Goal: Check status: Check status

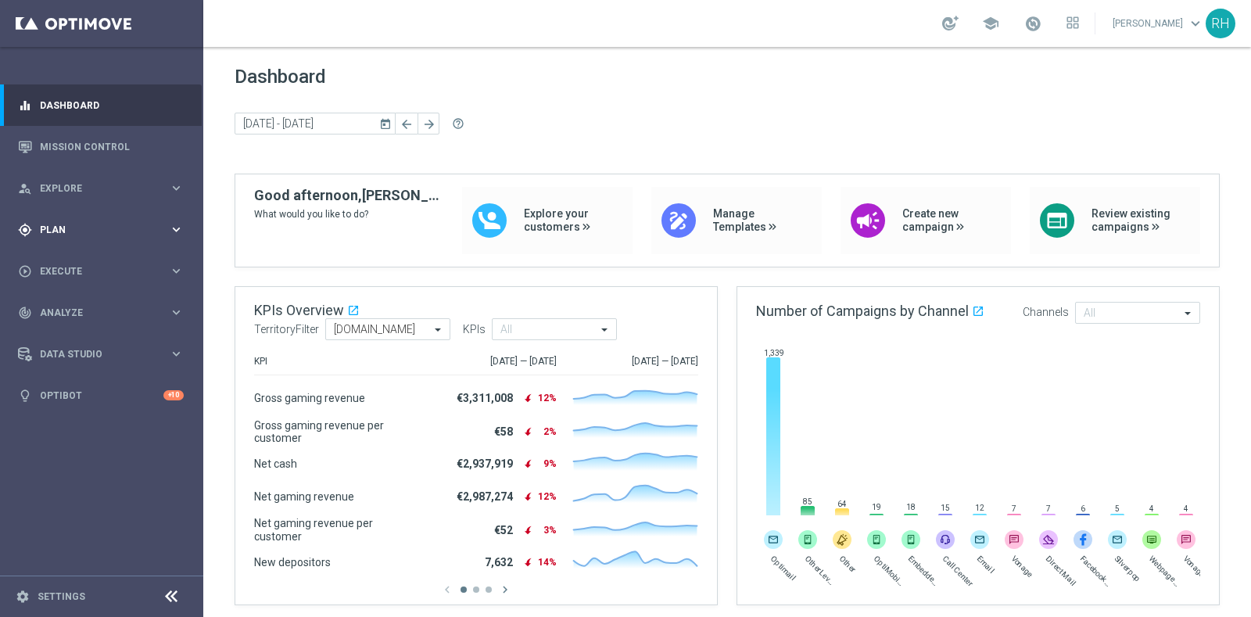
click at [143, 247] on div "gps_fixed Plan keyboard_arrow_right" at bounding box center [101, 229] width 202 height 41
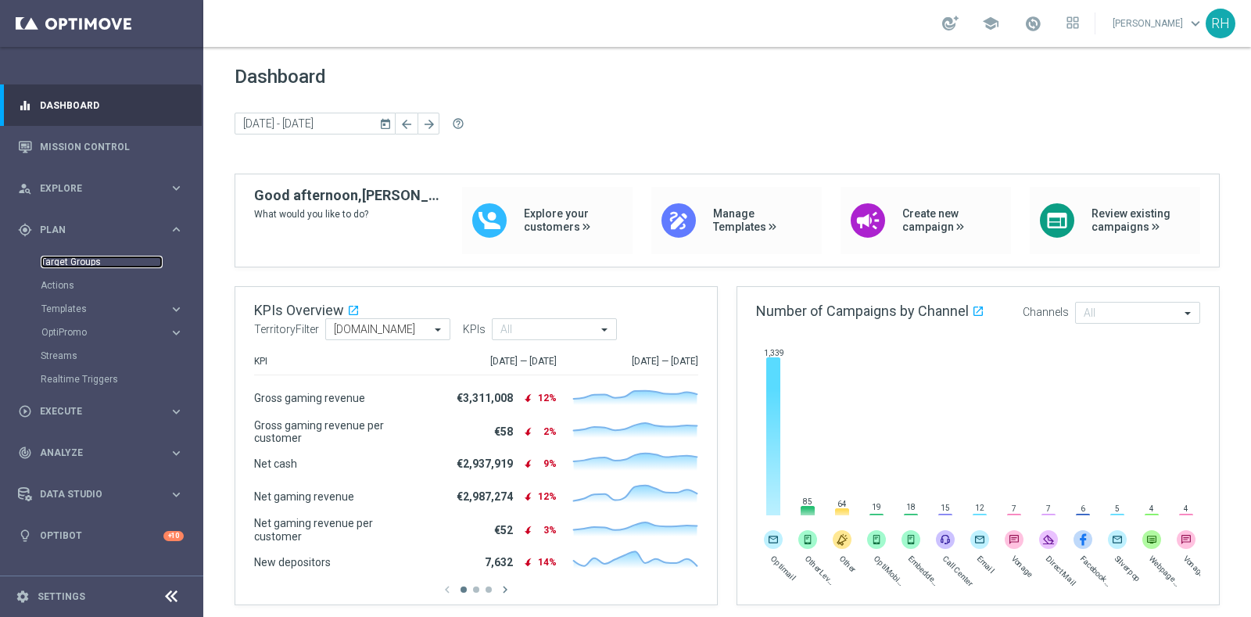
click at [138, 260] on link "Target Groups" at bounding box center [102, 262] width 122 height 13
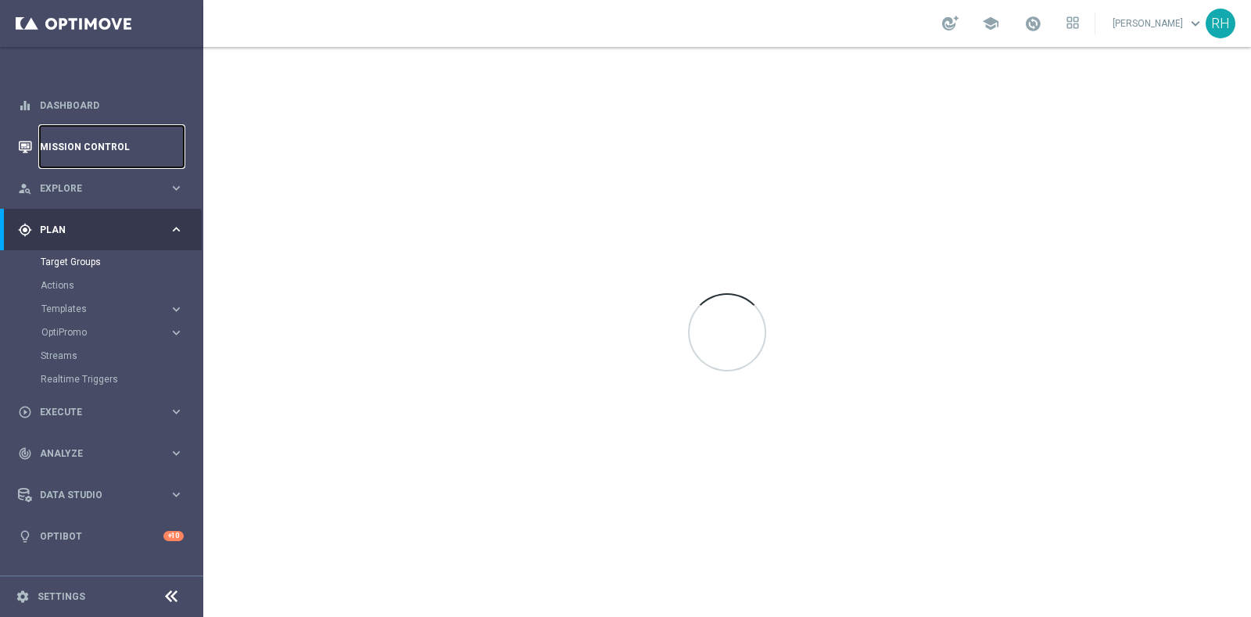
click at [145, 152] on link "Mission Control" at bounding box center [112, 146] width 144 height 41
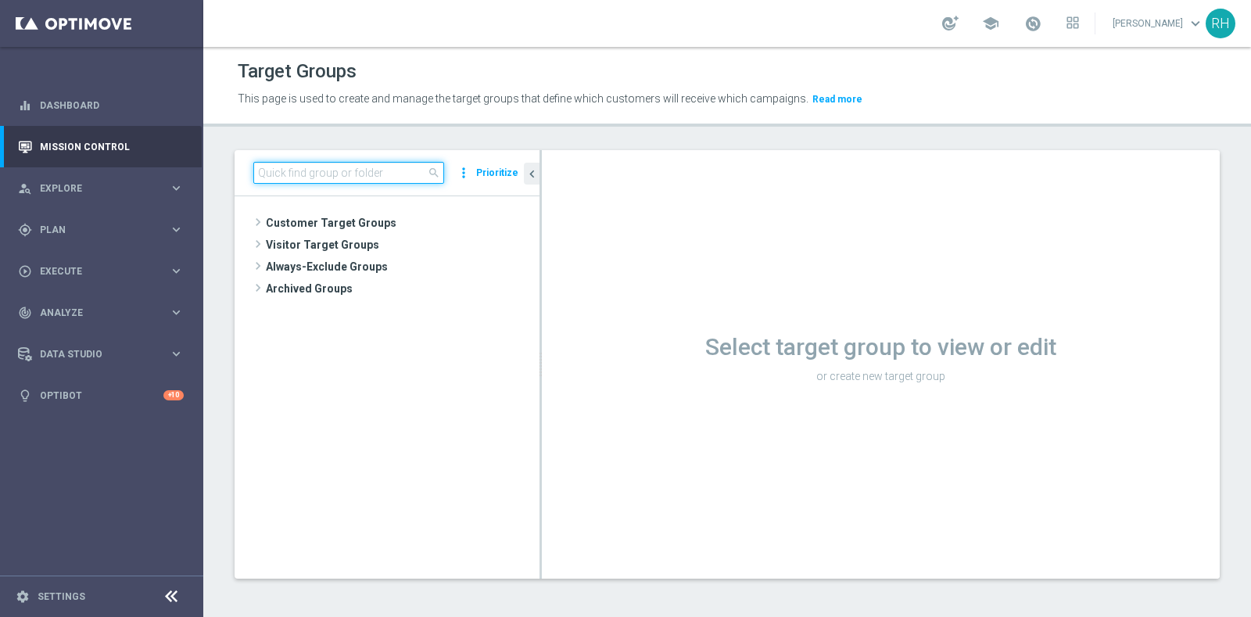
click at [324, 179] on input at bounding box center [348, 173] width 191 height 22
paste input "891496891639_UK"
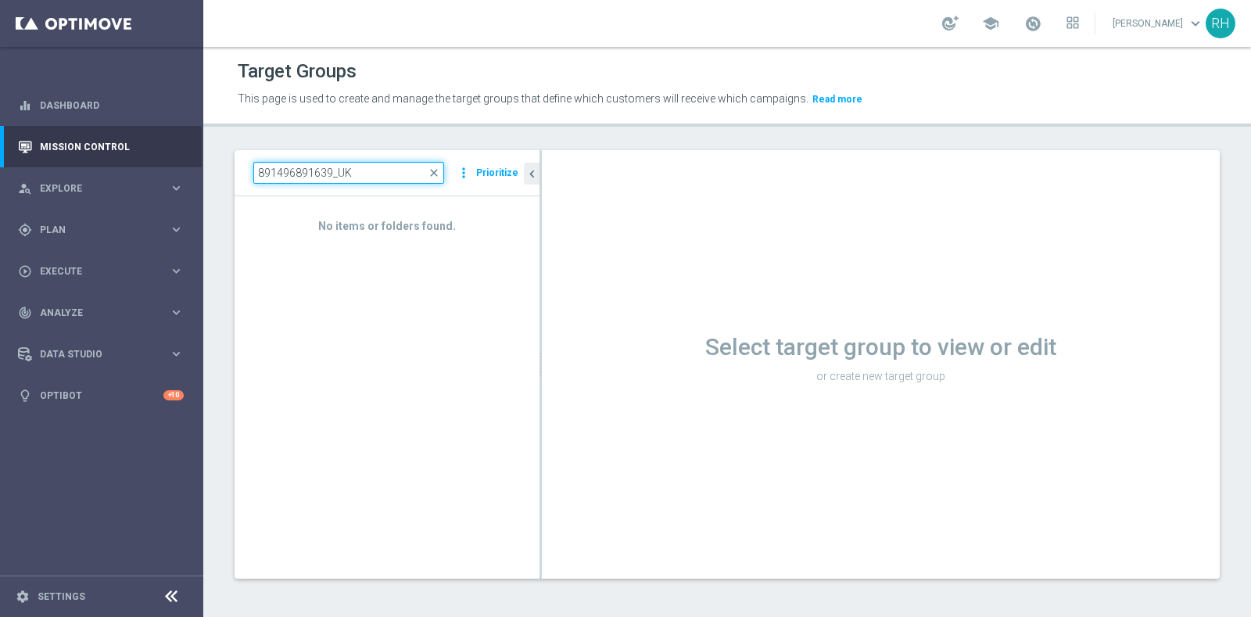
click at [324, 179] on input "891496891639_UK" at bounding box center [348, 173] width 191 height 22
type input "891496891639_UK"
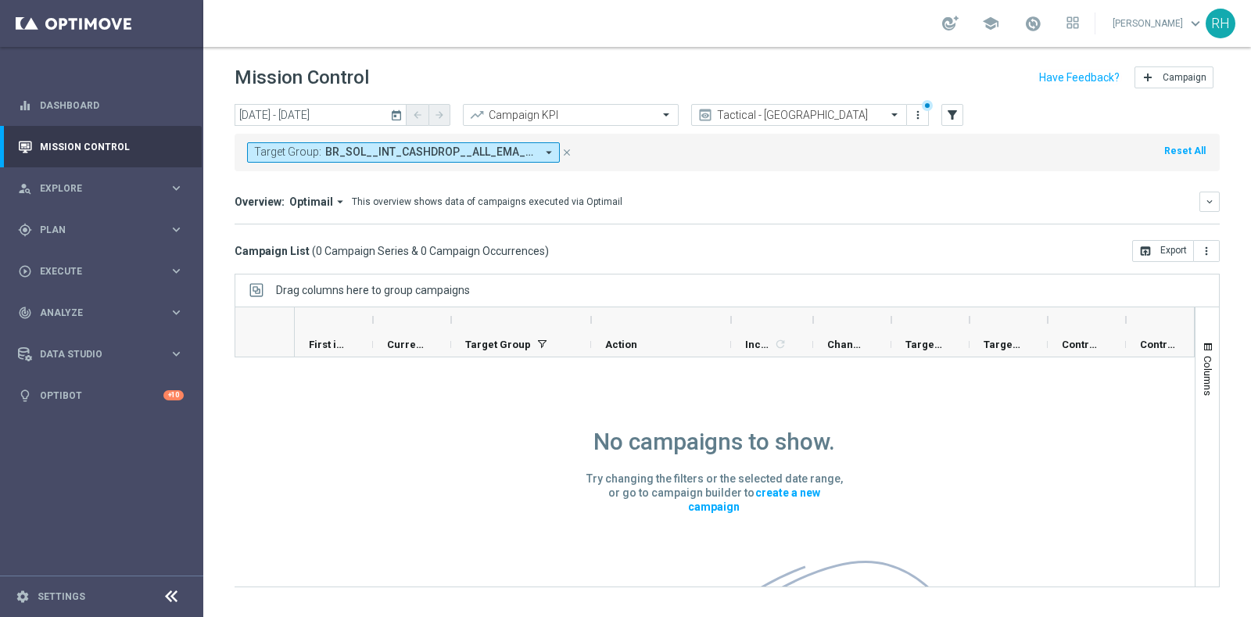
click at [939, 120] on div "[DATE] [DATE] - [DATE] arrow_back arrow_forward Campaign KPI trending_up Tactic…" at bounding box center [728, 115] width 986 height 23
click at [952, 120] on icon "filter_alt" at bounding box center [953, 115] width 14 height 14
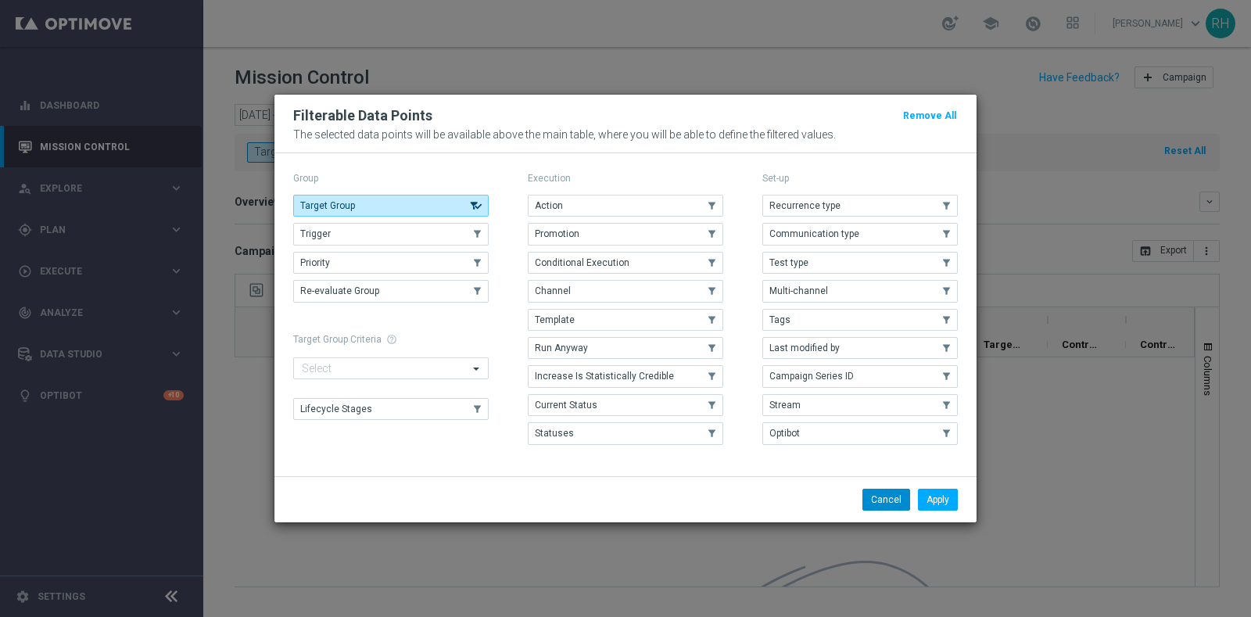
click at [904, 505] on button "Cancel" at bounding box center [887, 500] width 48 height 22
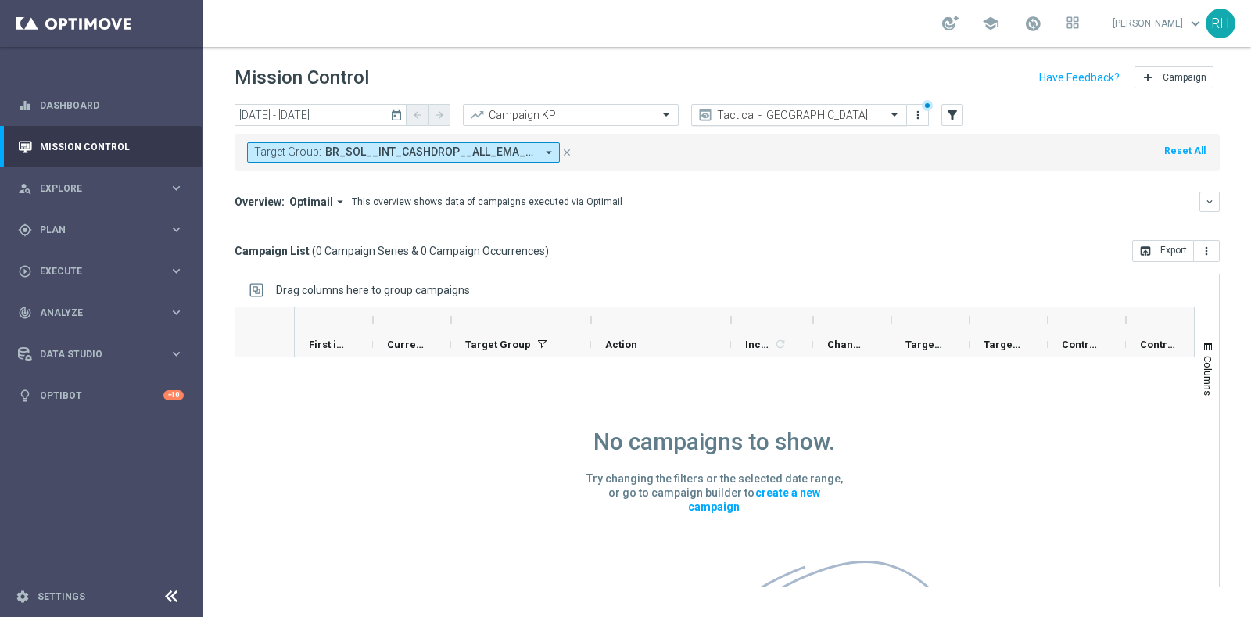
click at [802, 122] on div "Tactical - [GEOGRAPHIC_DATA]" at bounding box center [799, 115] width 216 height 22
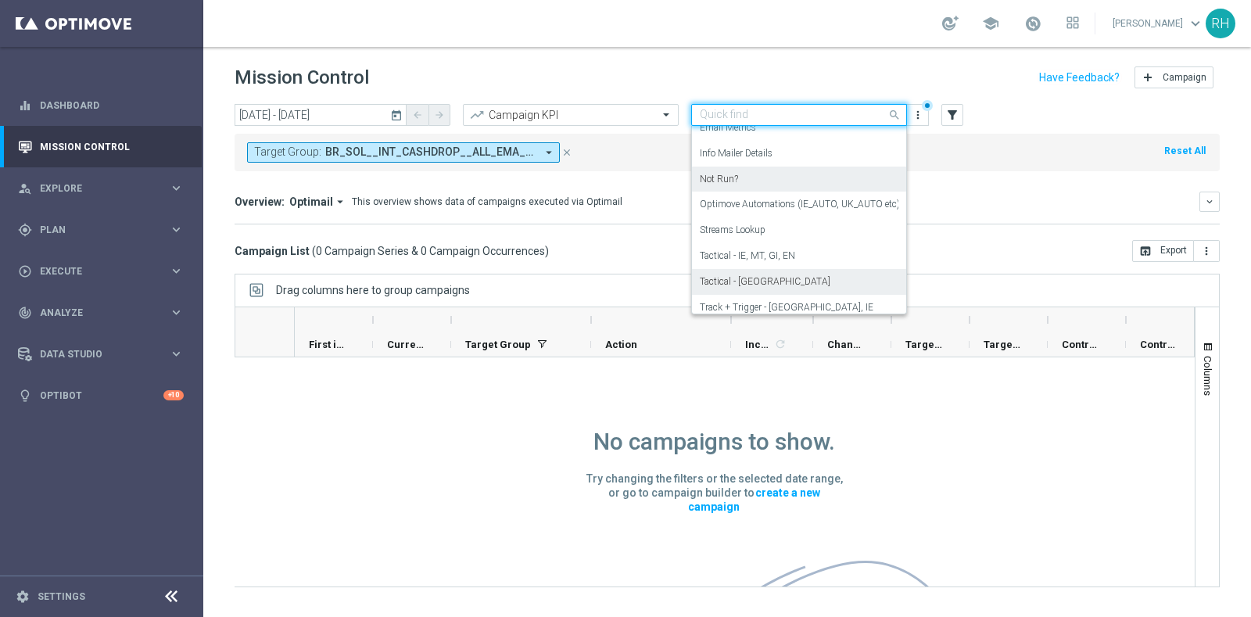
scroll to position [170, 0]
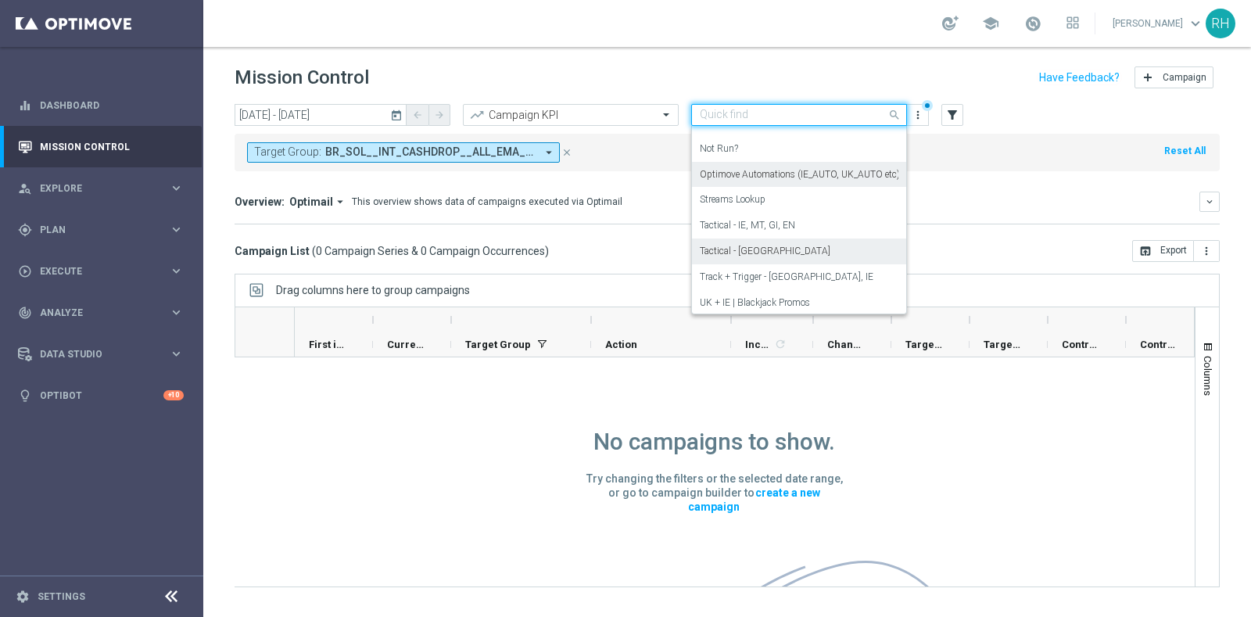
click at [817, 176] on label "Optimove Automations (IE_AUTO, UK_AUTO etc)" at bounding box center [800, 174] width 200 height 13
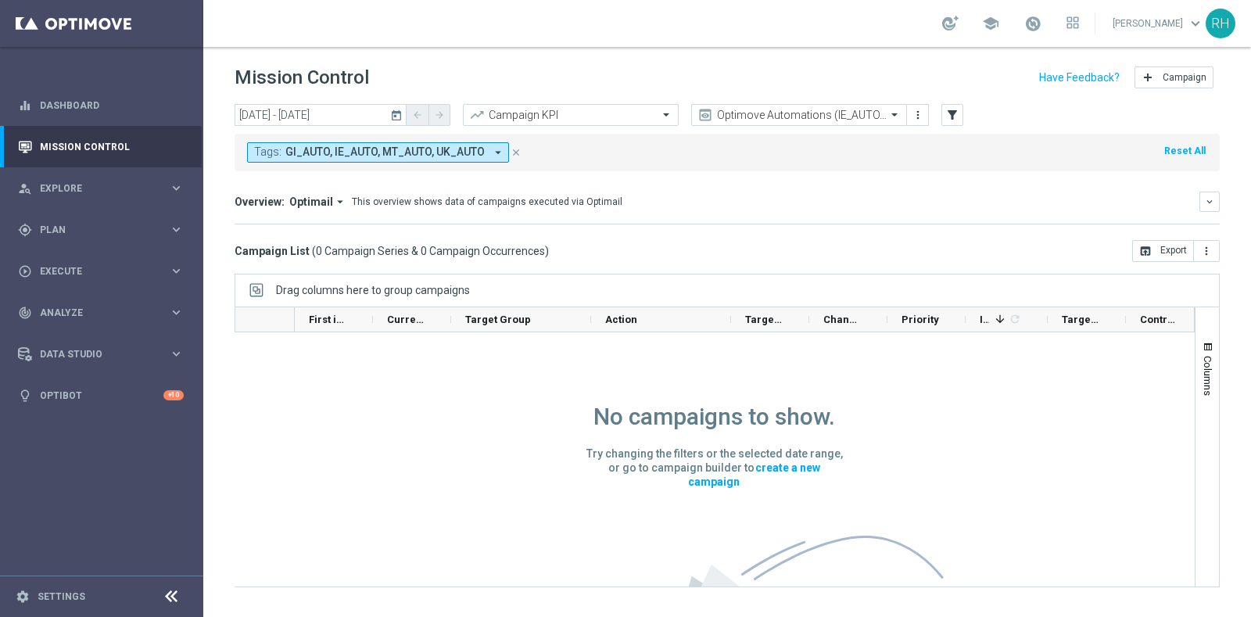
click at [401, 113] on icon "today" at bounding box center [397, 115] width 14 height 14
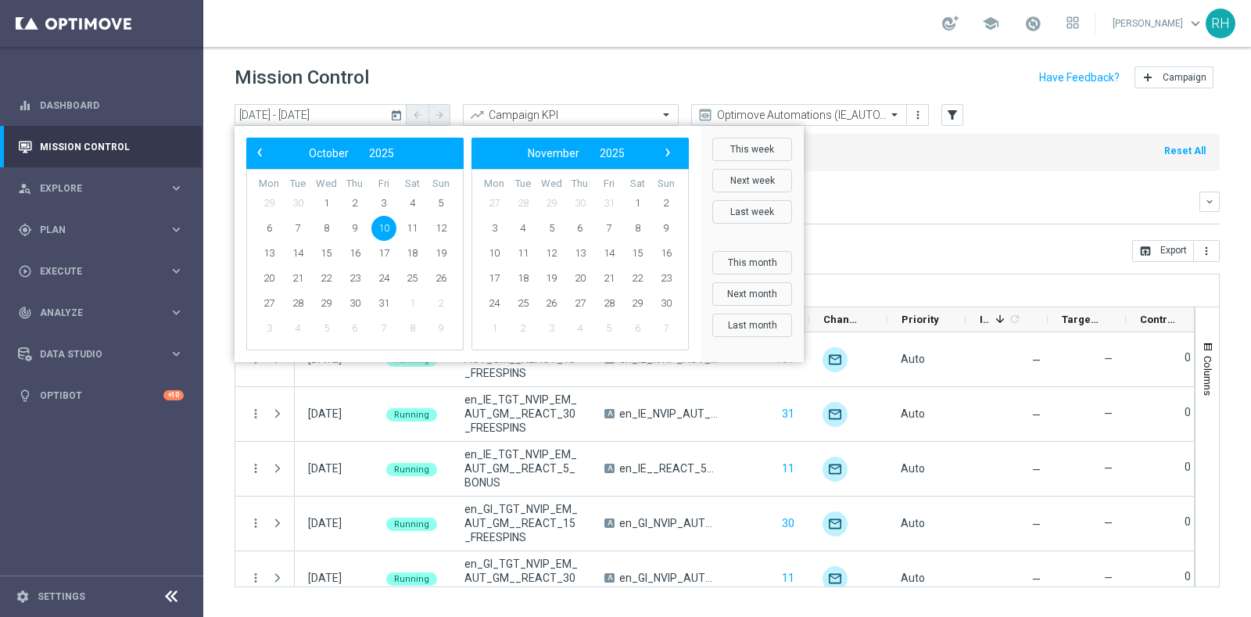
click at [926, 218] on div "Overview: Optimail arrow_drop_down This overview shows data of campaigns execut…" at bounding box center [728, 208] width 986 height 33
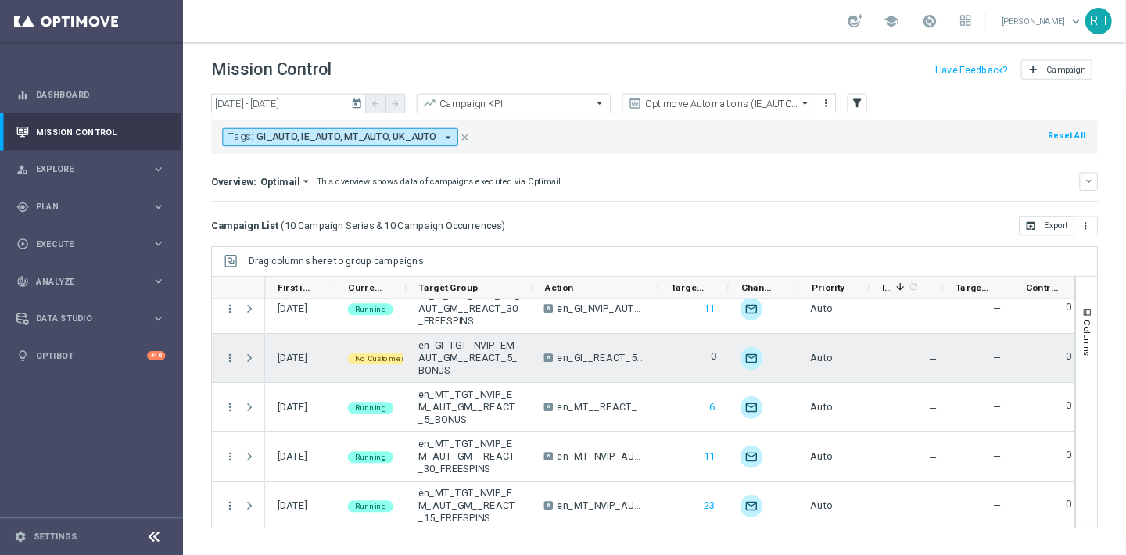
scroll to position [291, 0]
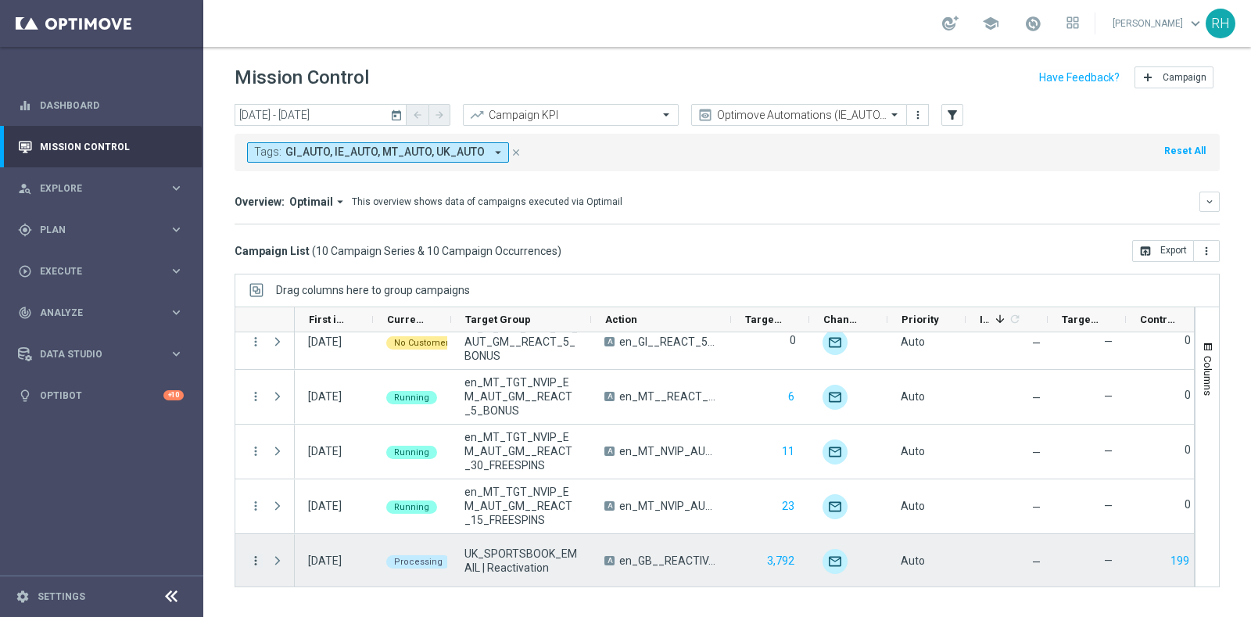
click at [258, 559] on icon "more_vert" at bounding box center [256, 561] width 14 height 14
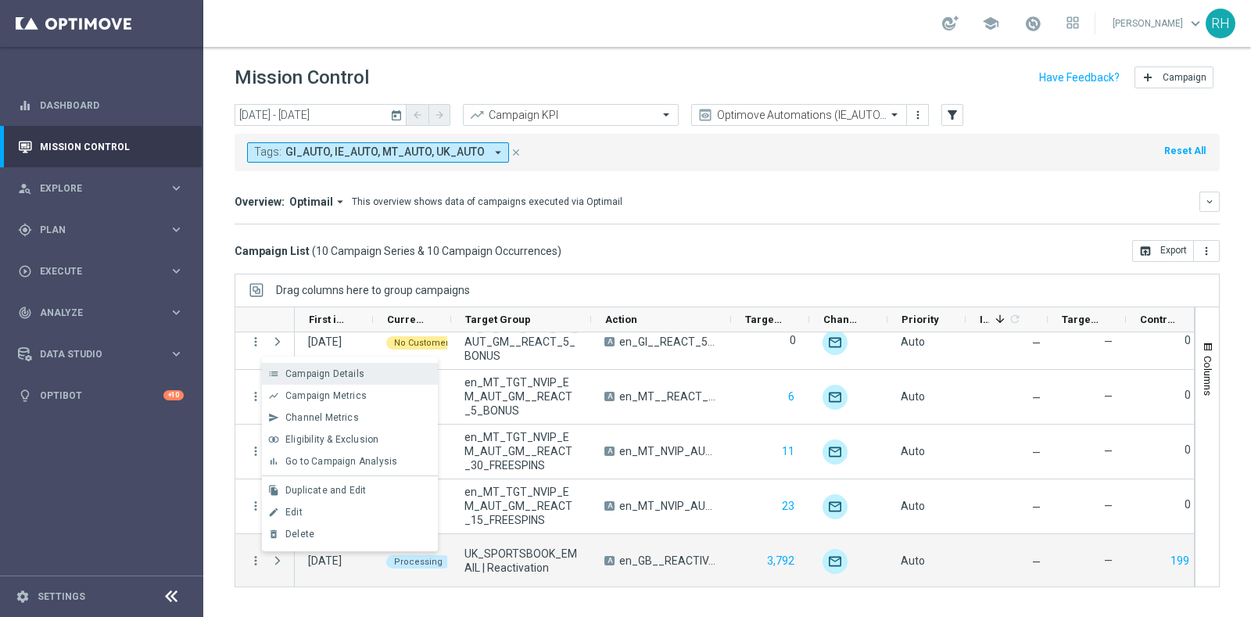
click at [339, 369] on span "Campaign Details" at bounding box center [324, 373] width 79 height 11
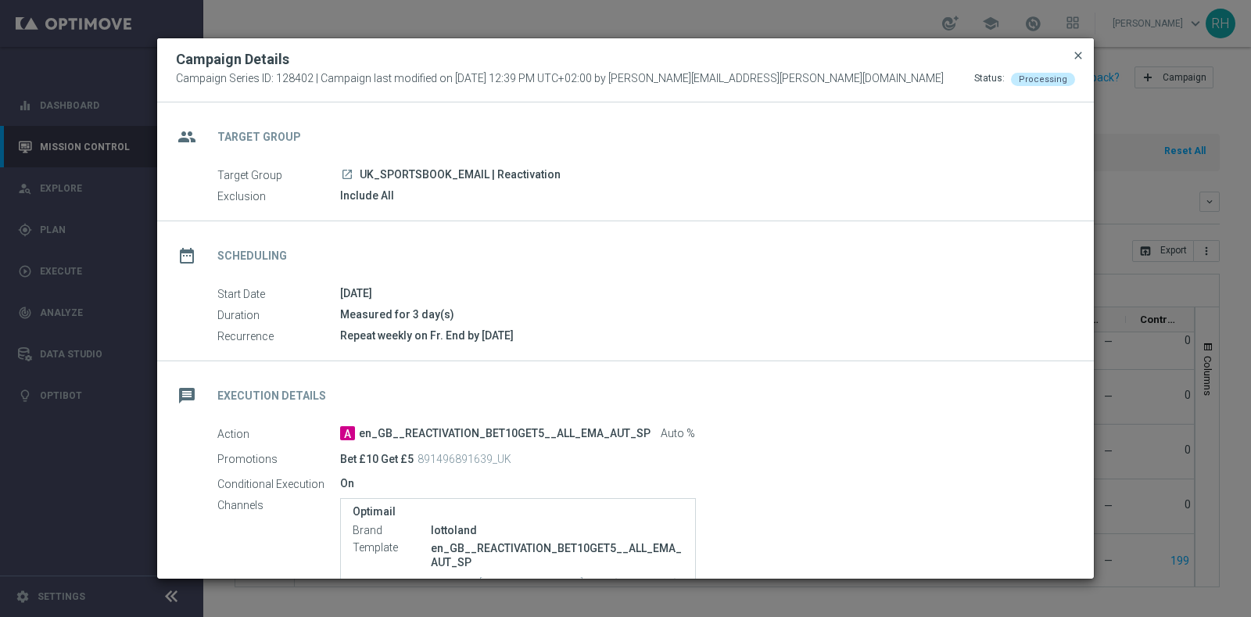
click at [1077, 53] on span "close" at bounding box center [1078, 55] width 13 height 13
